Goal: Information Seeking & Learning: Understand process/instructions

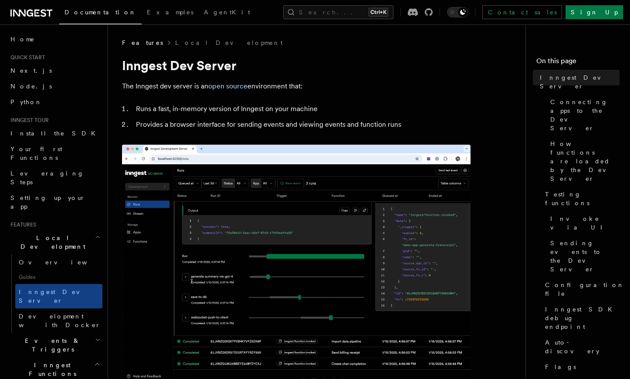
click at [32, 15] on icon at bounding box center [30, 13] width 7 height 7
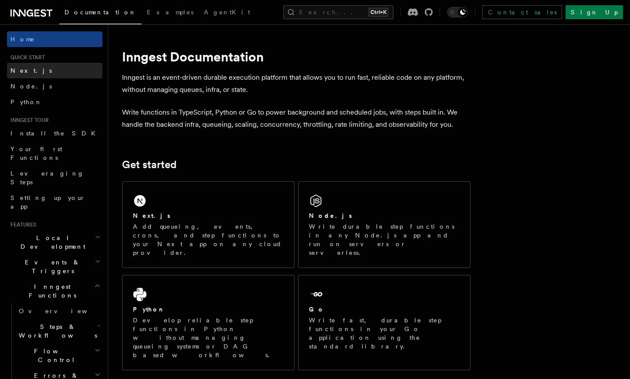
click at [25, 68] on span "Next.js" at bounding box center [30, 70] width 41 height 7
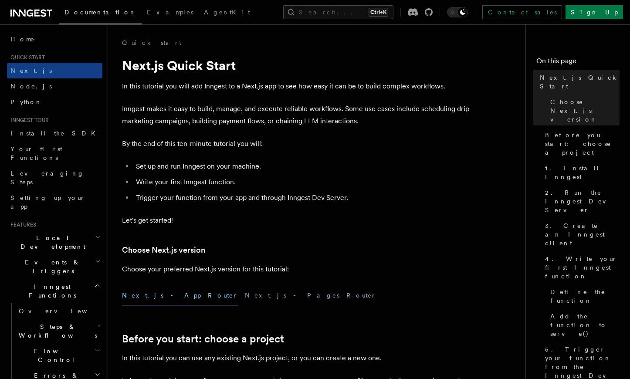
click at [23, 55] on span "Quick start" at bounding box center [26, 57] width 38 height 7
click at [40, 61] on span "Quick start" at bounding box center [26, 57] width 38 height 7
click at [39, 59] on span "Quick start" at bounding box center [26, 57] width 38 height 7
click at [23, 38] on span "Home" at bounding box center [22, 39] width 24 height 9
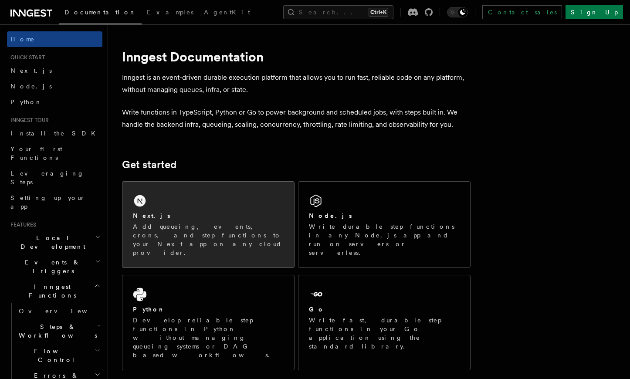
click at [226, 220] on div "Next.js Add queueing, events, crons, and step functions to your Next app on any…" at bounding box center [208, 234] width 151 height 46
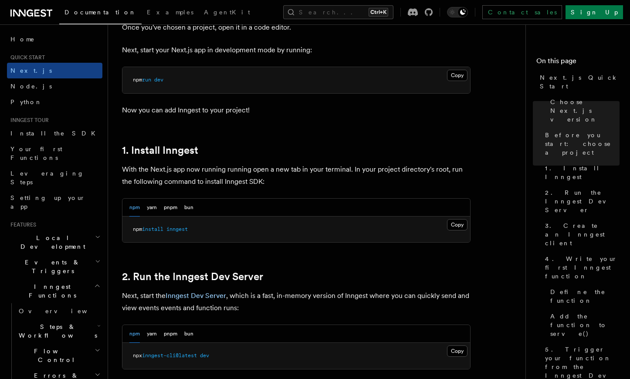
scroll to position [376, 0]
click at [458, 226] on button "Copy Copied" at bounding box center [457, 224] width 20 height 11
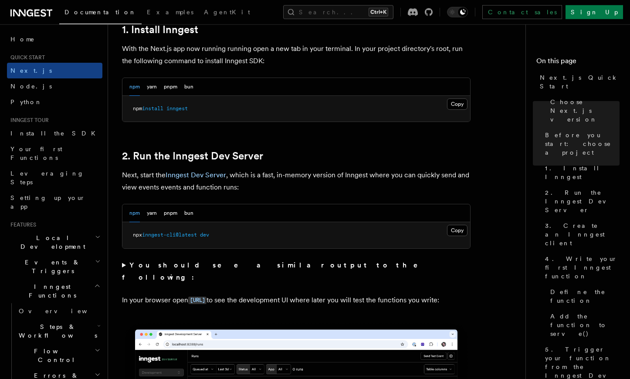
scroll to position [502, 0]
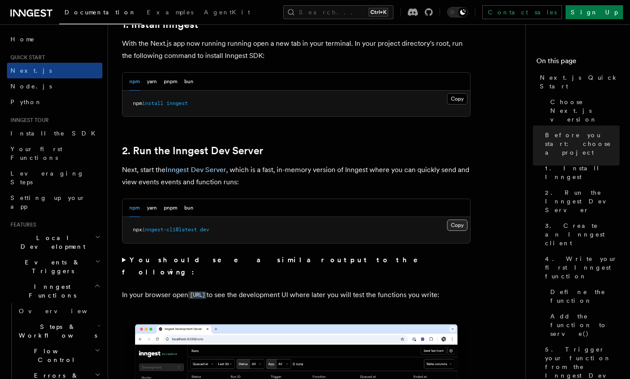
click at [459, 227] on button "Copy Copied" at bounding box center [457, 225] width 20 height 11
drag, startPoint x: 222, startPoint y: 232, endPoint x: 133, endPoint y: 231, distance: 88.4
click at [133, 231] on pre "npx inngest-cli@latest dev" at bounding box center [296, 230] width 348 height 26
copy span "npx inngest-cli@latest dev"
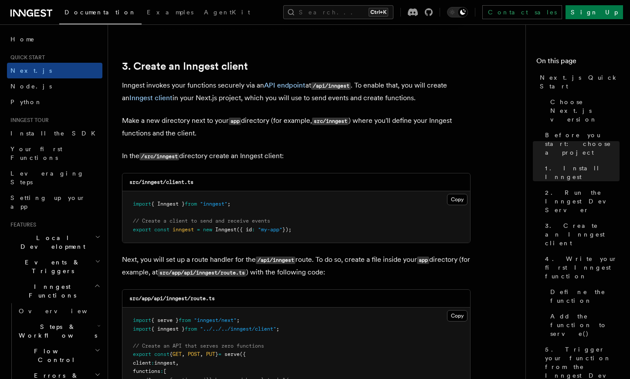
scroll to position [1066, 0]
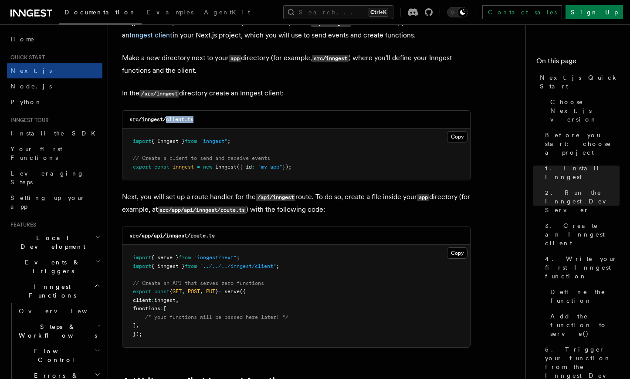
drag, startPoint x: 192, startPoint y: 126, endPoint x: 166, endPoint y: 128, distance: 25.3
click at [166, 128] on div "src/inngest/client.ts" at bounding box center [296, 120] width 348 height 18
copy code "client.ts"
click at [461, 139] on button "Copy Copied" at bounding box center [457, 136] width 20 height 11
click at [460, 255] on button "Copy Copied" at bounding box center [457, 252] width 20 height 11
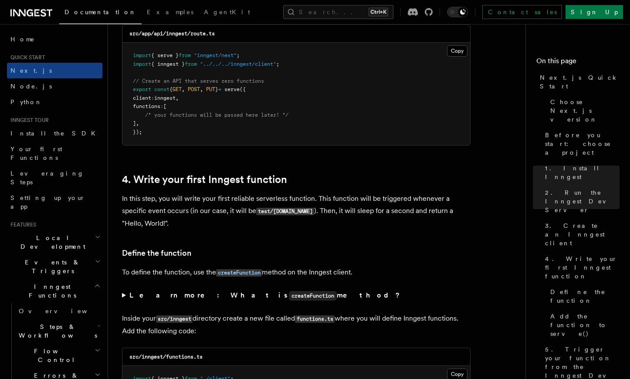
scroll to position [1380, 0]
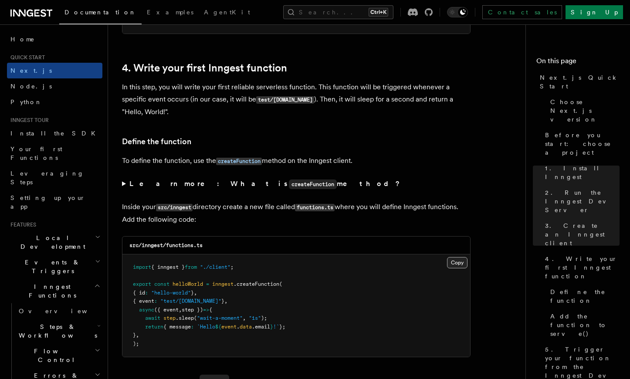
click at [457, 264] on button "Copy Copied" at bounding box center [457, 262] width 20 height 11
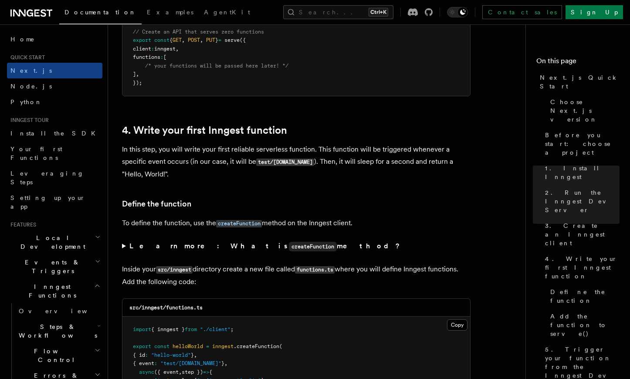
scroll to position [1317, 0]
click at [23, 38] on span "Home" at bounding box center [22, 39] width 24 height 9
